Goal: Task Accomplishment & Management: Complete application form

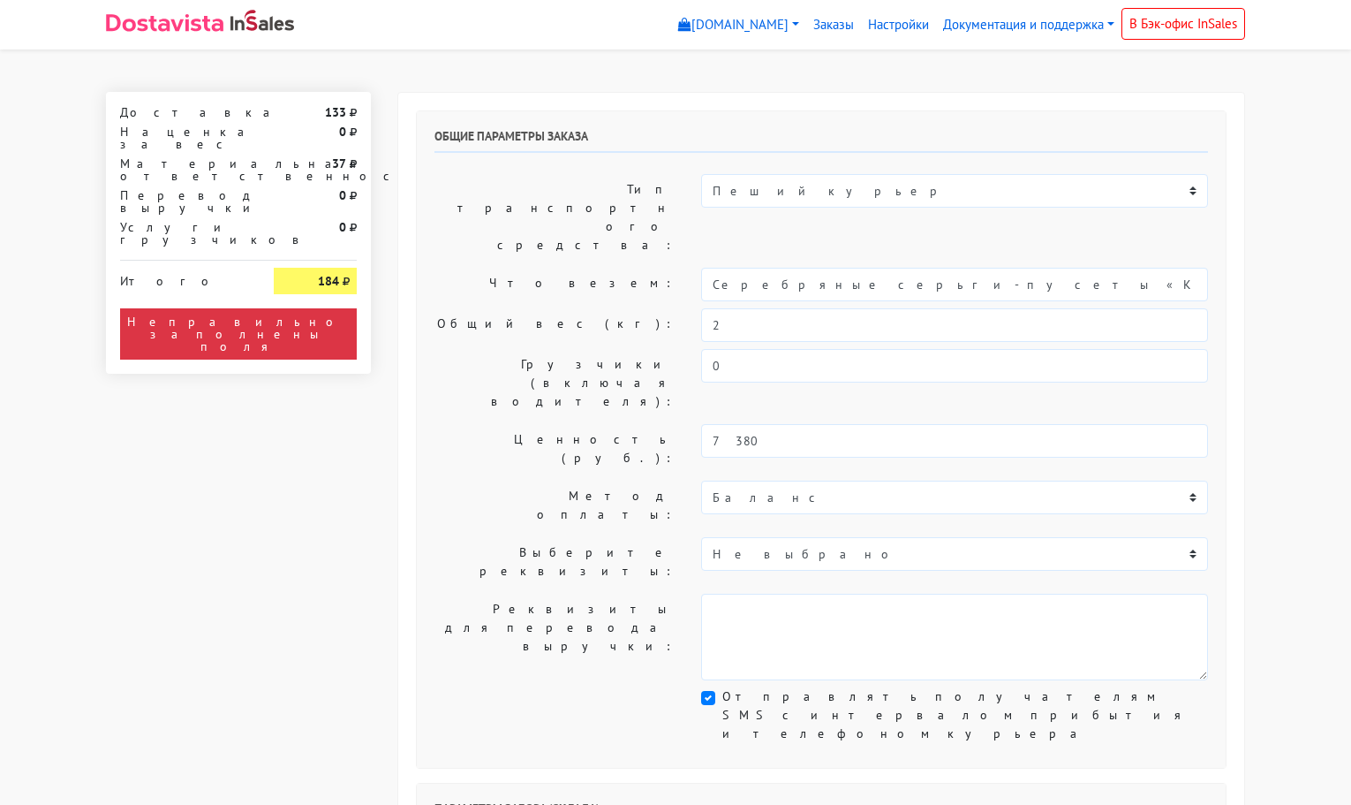
select select "11:00"
select select "21:00"
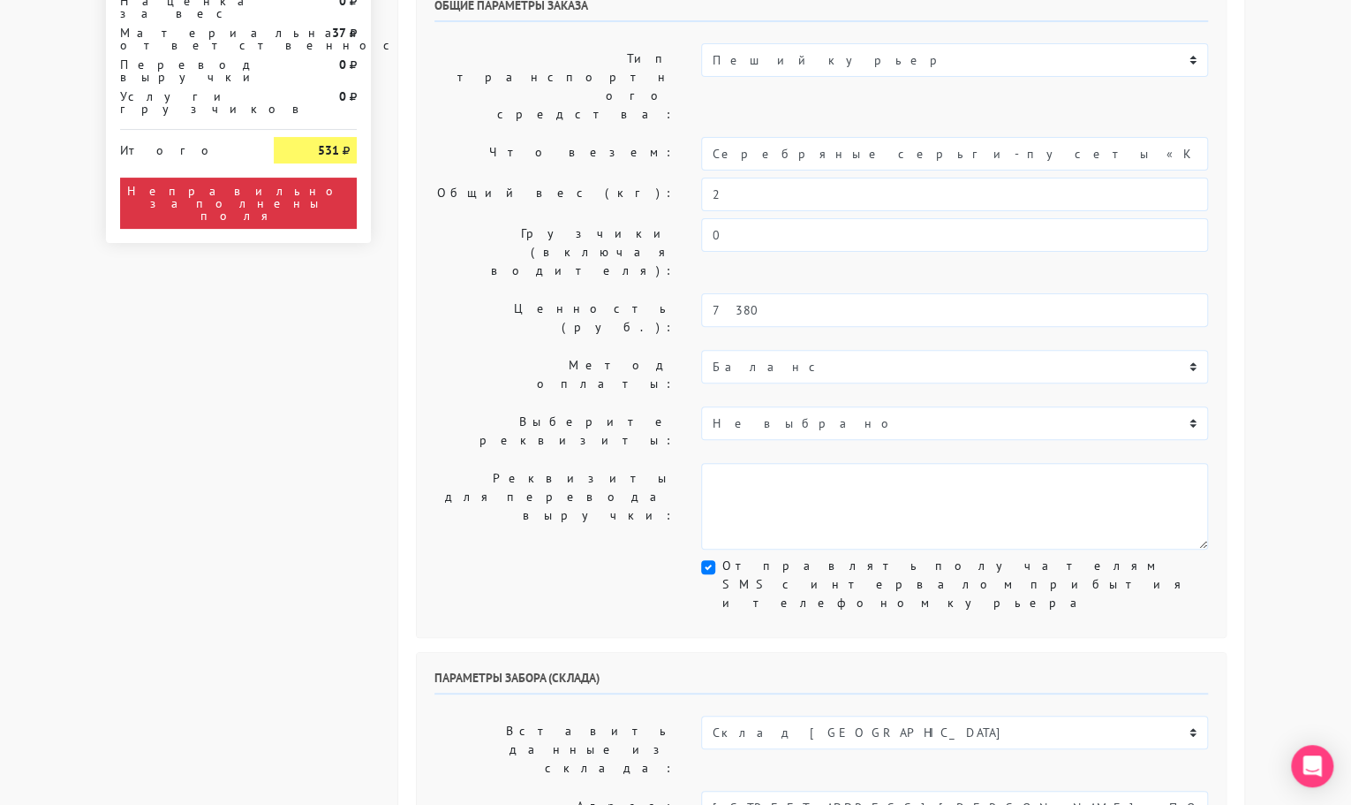
scroll to position [131, 0]
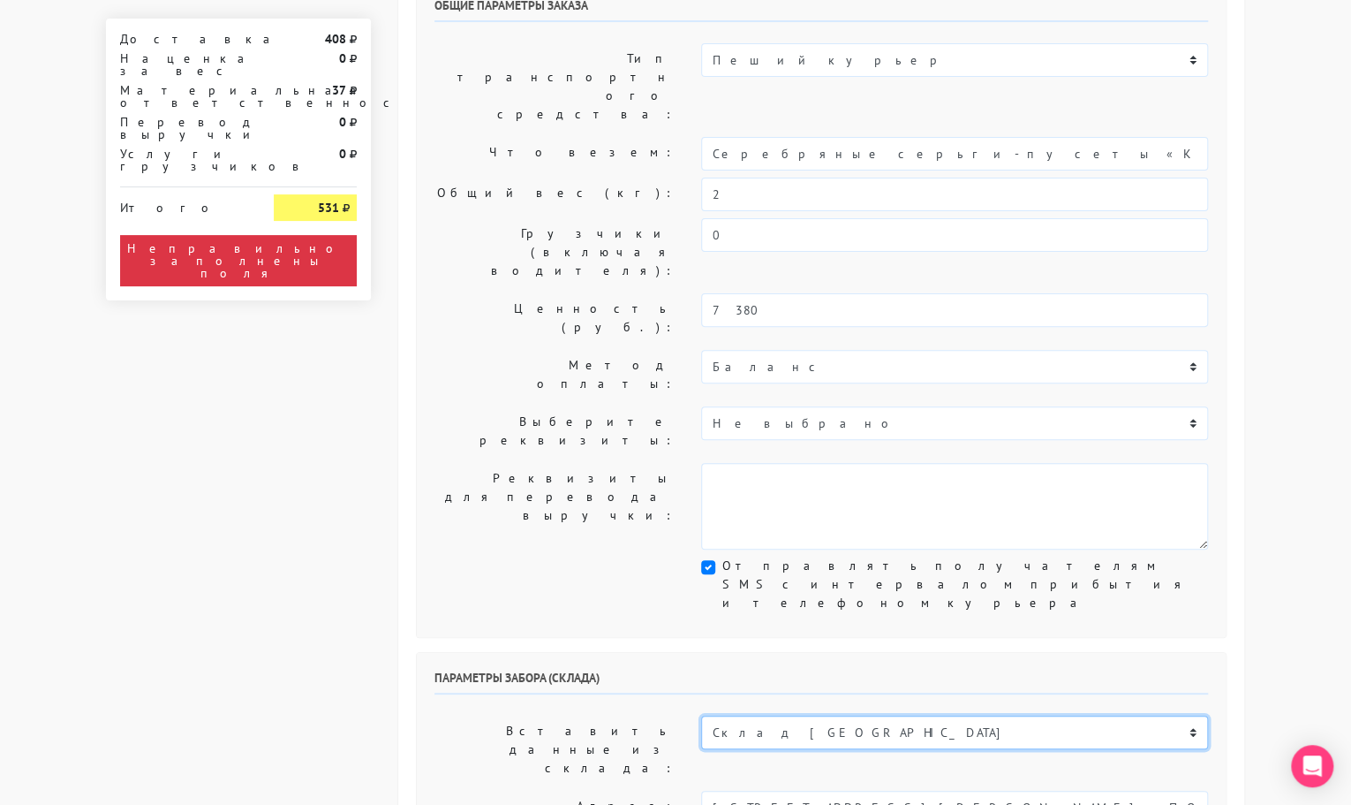
click at [805, 715] on select "Склад [GEOGRAPHIC_DATA] Склад [GEOGRAPHIC_DATA] [GEOGRAPHIC_DATA][PERSON_NAME] …" at bounding box center [954, 732] width 507 height 34
select select "1019"
click at [701, 715] on select "Склад [GEOGRAPHIC_DATA] Склад [GEOGRAPHIC_DATA] [GEOGRAPHIC_DATA][PERSON_NAME] …" at bounding box center [954, 732] width 507 height 34
type input "[STREET_ADDRESS][PERSON_NAME]"
type input "89251806702"
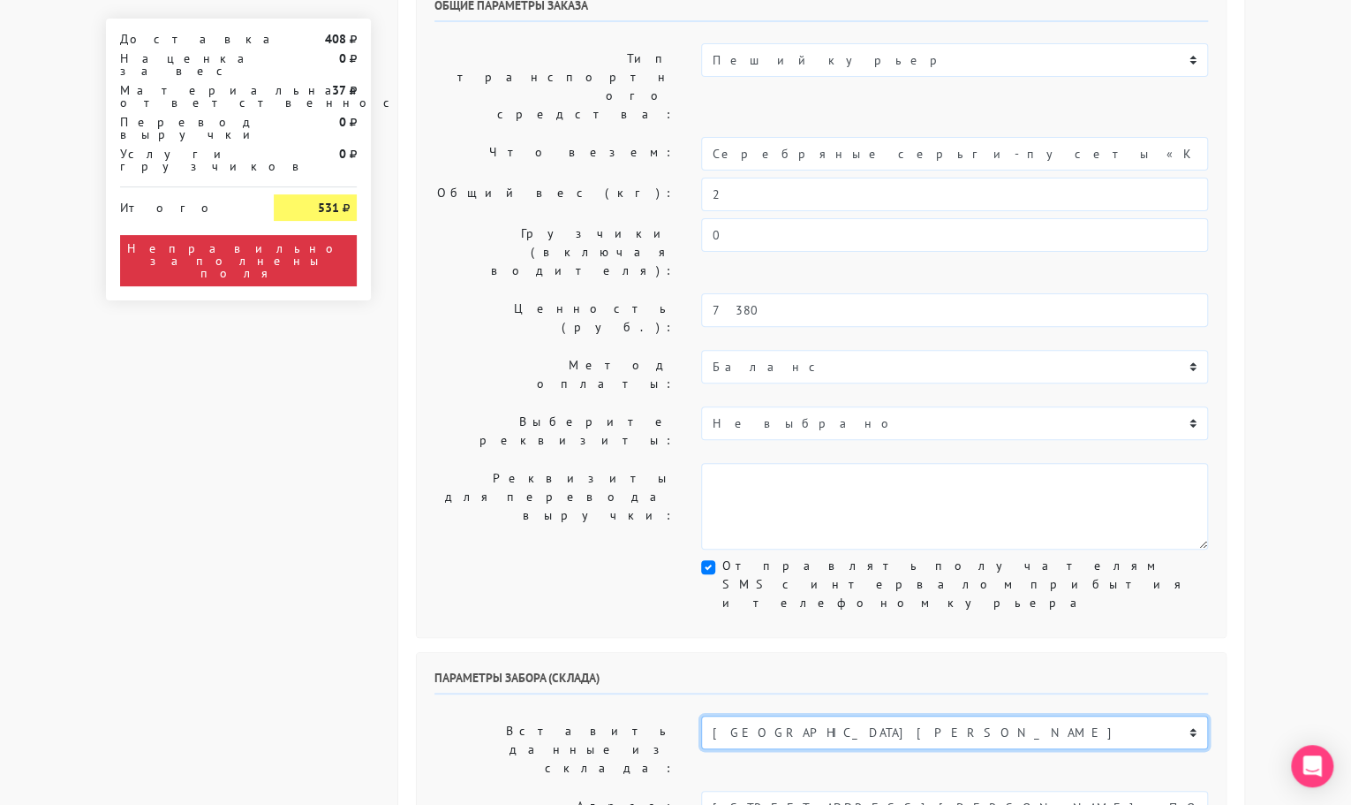
type textarea "Магазин серебряных украшений SBLESKOM (вход со стороны [GEOGRAPHIC_DATA])"
select select "[DATE]"
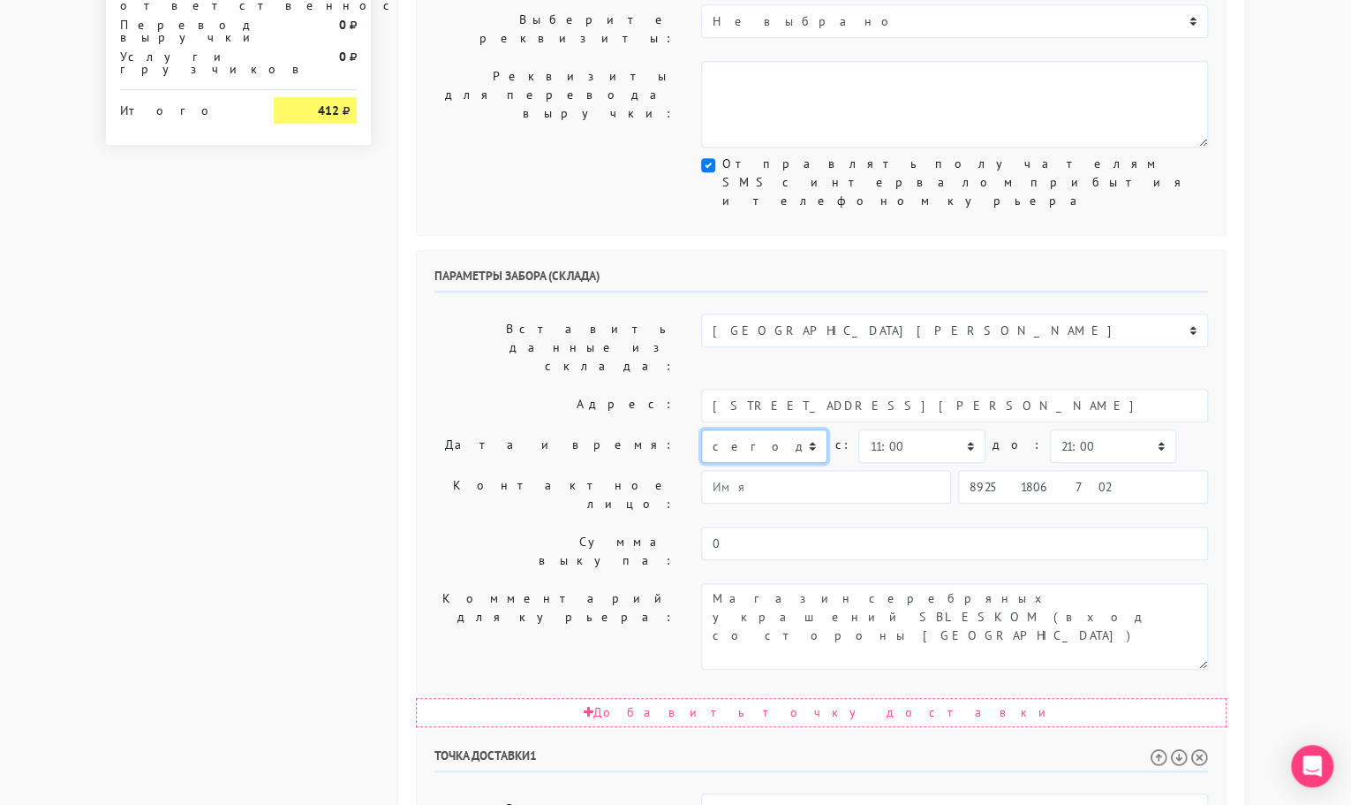
scroll to position [540, 0]
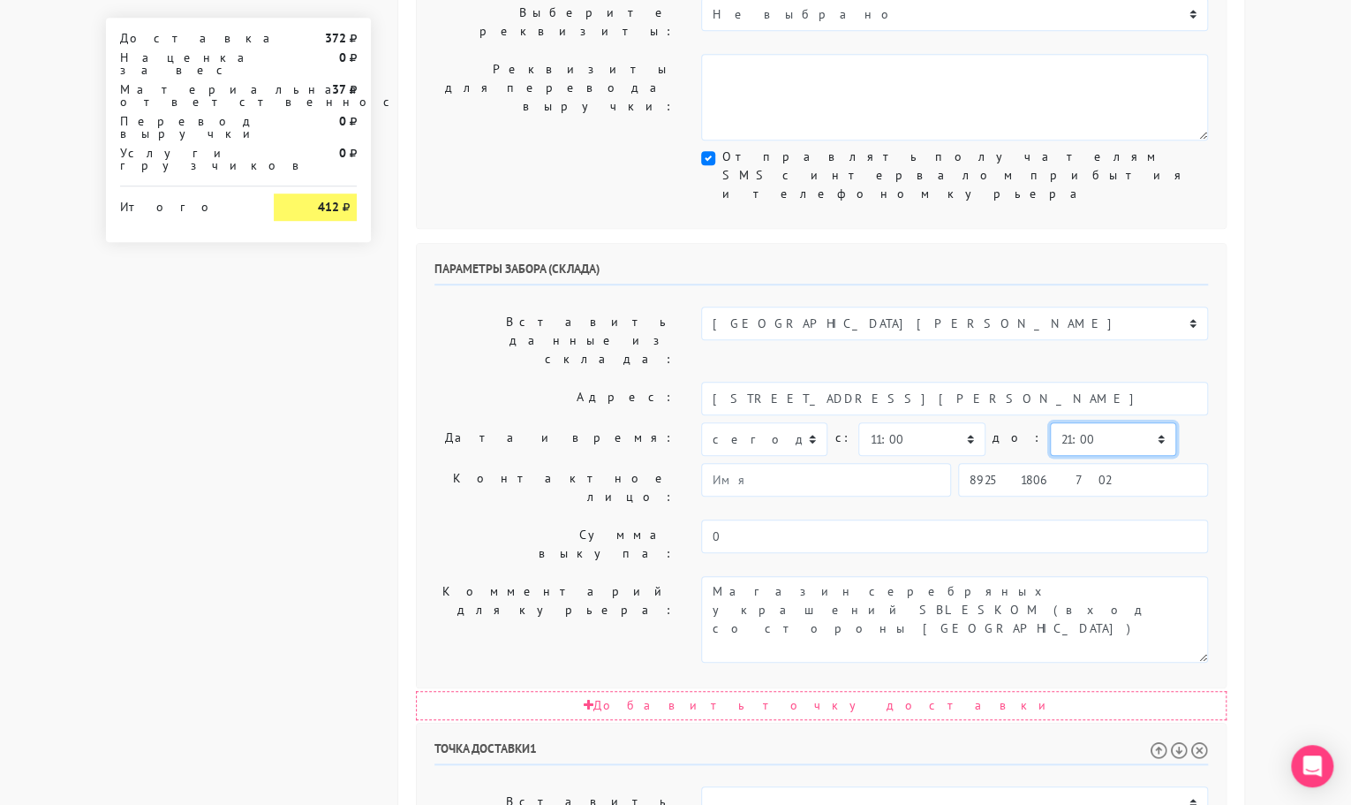
click at [1078, 422] on select "00:00 00:30 01:00 01:30 02:00 02:30 03:00 03:30 04:00 04:30 05:00 05:30 06:00 0…" at bounding box center [1113, 439] width 126 height 34
click at [1050, 422] on select "00:00 00:30 01:00 01:30 02:00 02:30 03:00 03:30 04:00 04:30 05:00 05:30 06:00 0…" at bounding box center [1113, 439] width 126 height 34
click at [1085, 422] on select "00:00 00:30 01:00 01:30 02:00 02:30 03:00 03:30 04:00 04:30 05:00 05:30 06:00 0…" at bounding box center [1113, 439] width 126 height 34
select select "11:30"
click at [1050, 422] on select "00:00 00:30 01:00 01:30 02:00 02:30 03:00 03:30 04:00 04:30 05:00 05:30 06:00 0…" at bounding box center [1113, 439] width 126 height 34
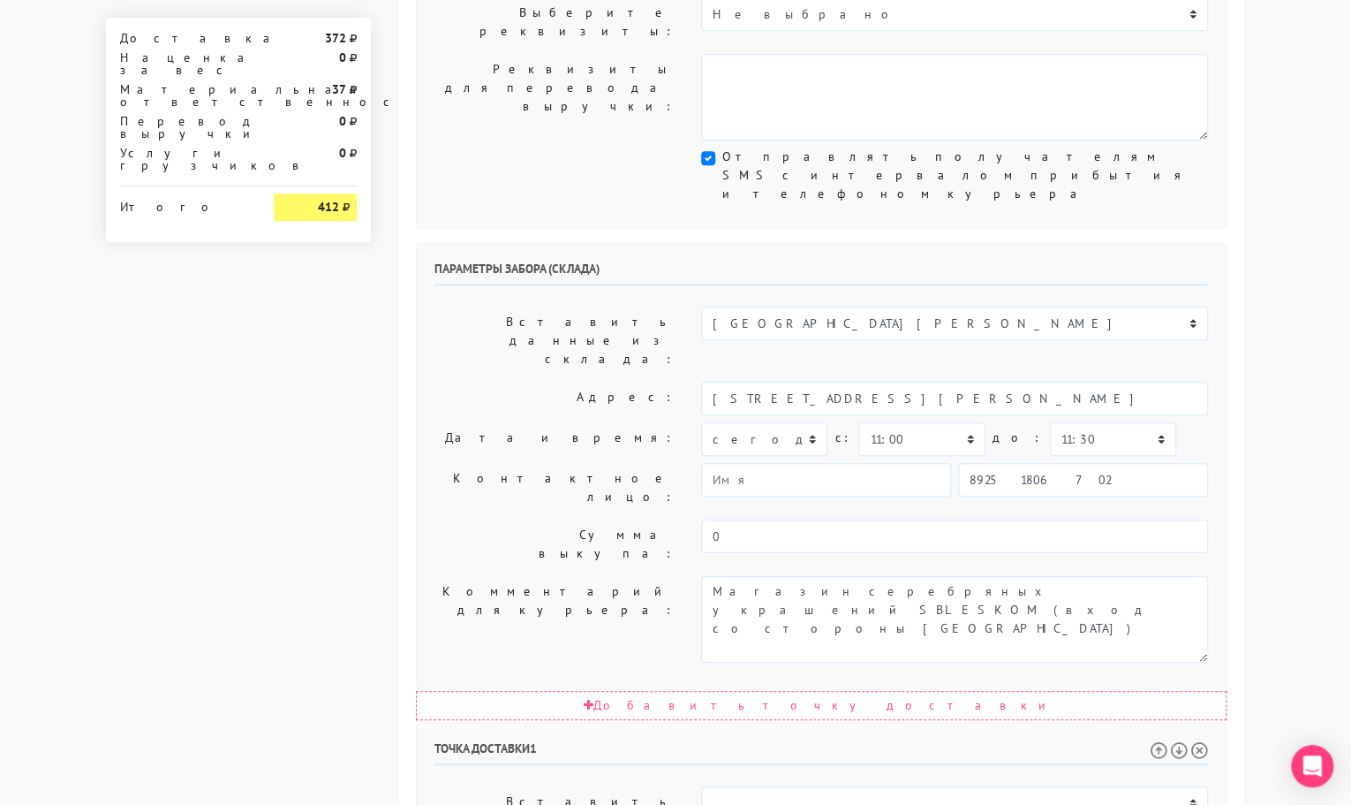
select select "11:30"
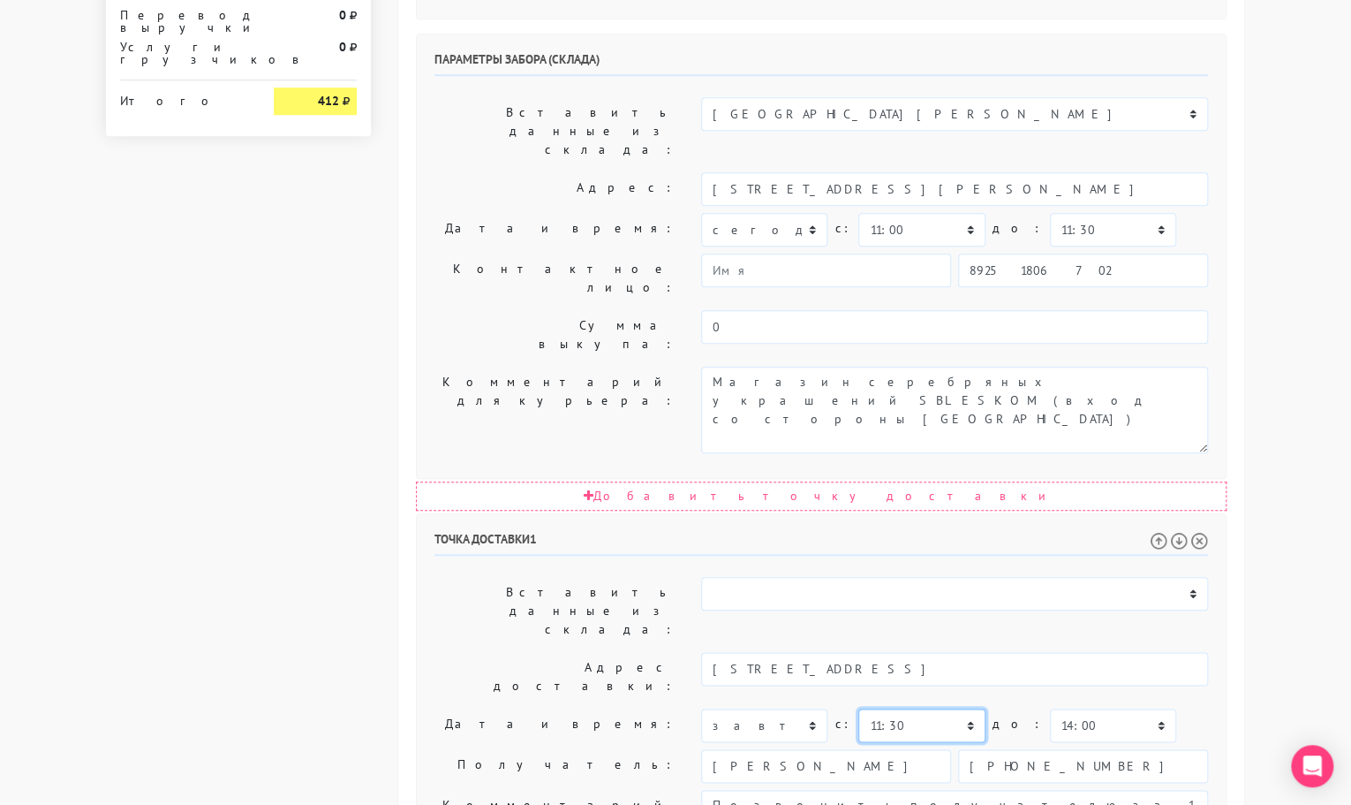
scroll to position [818, 0]
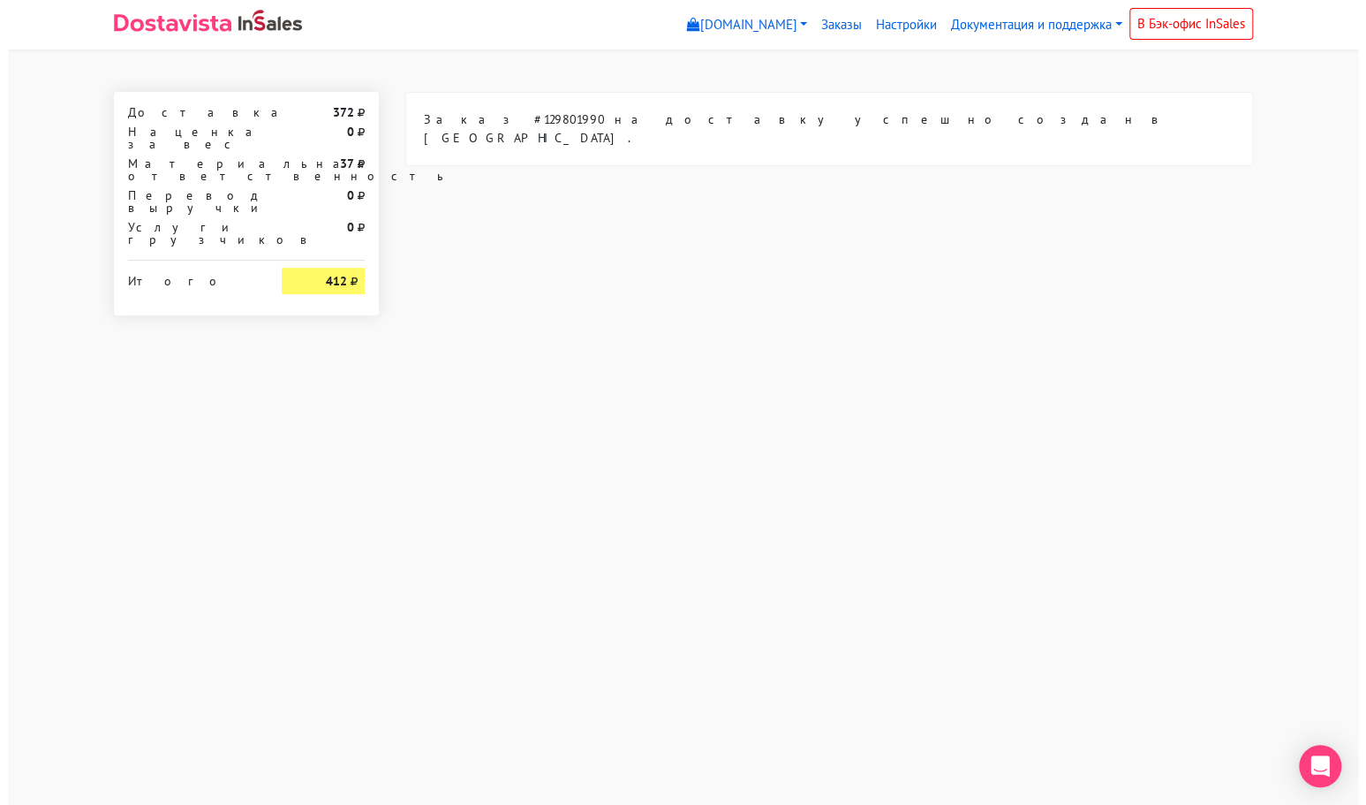
scroll to position [0, 0]
